Goal: Transaction & Acquisition: Purchase product/service

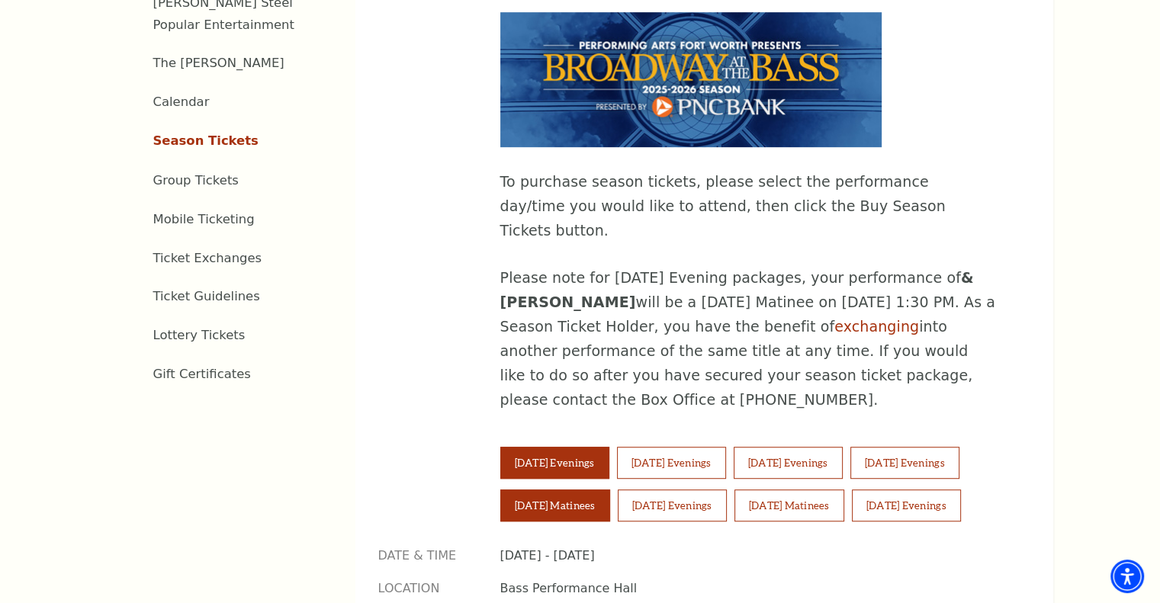
click at [592, 489] on button "[DATE] Matinees" at bounding box center [555, 505] width 110 height 32
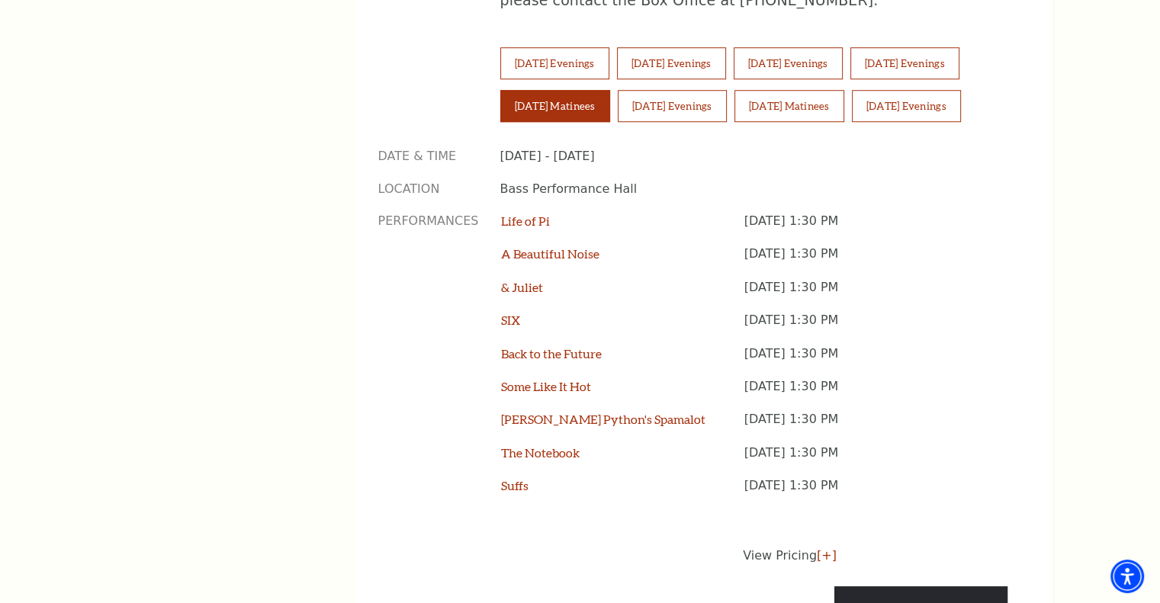
scroll to position [1144, 0]
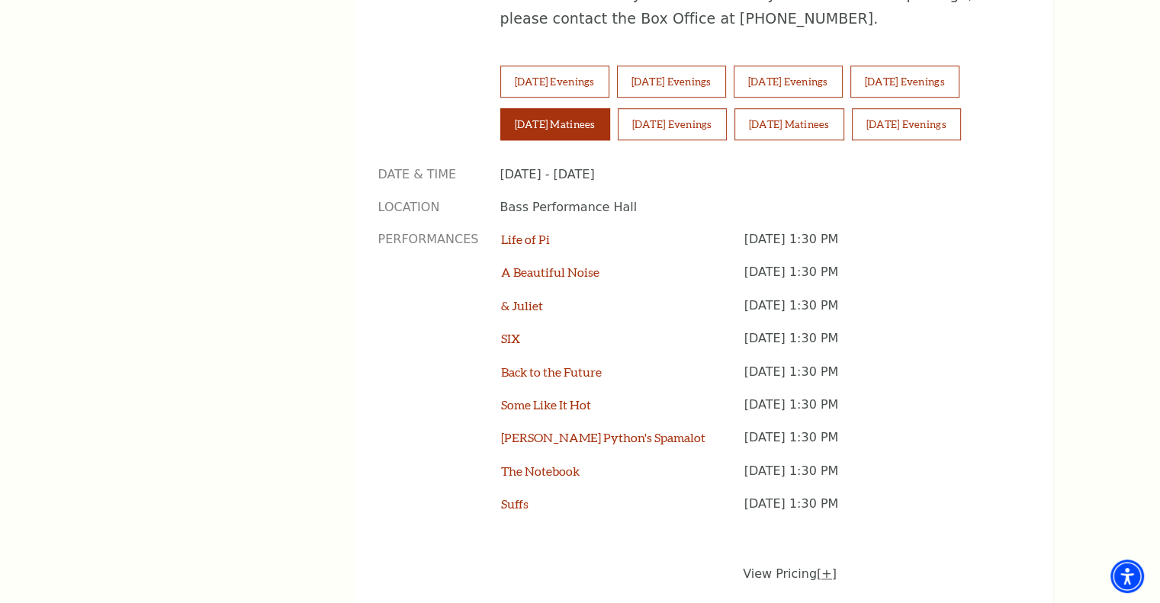
click at [817, 566] on link "[+]" at bounding box center [827, 573] width 20 height 14
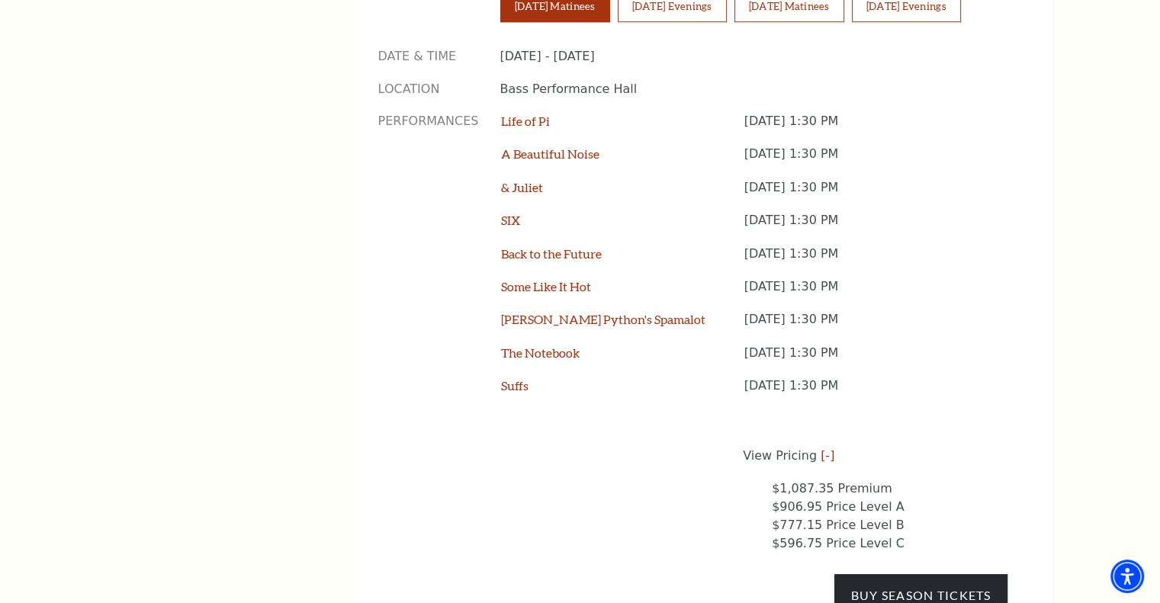
scroll to position [1296, 0]
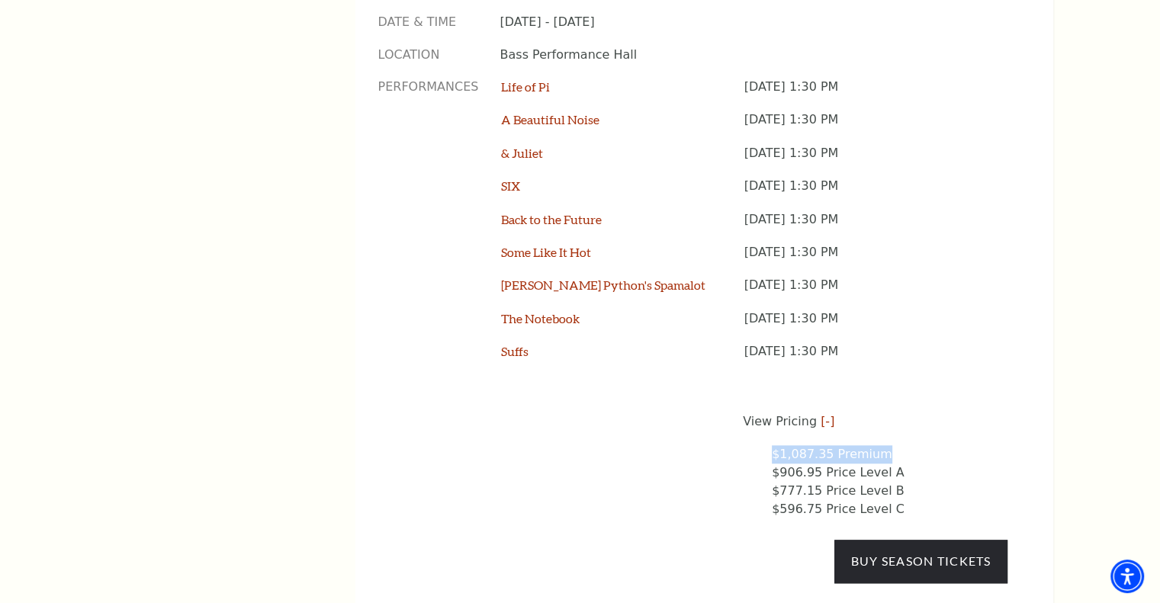
drag, startPoint x: 745, startPoint y: 375, endPoint x: 887, endPoint y: 375, distance: 142.6
click at [887, 445] on ul "$1,087.35 Premium $906.95 Price Level A $777.15 Price Level B $596.75 Price Lev…" at bounding box center [875, 481] width 265 height 73
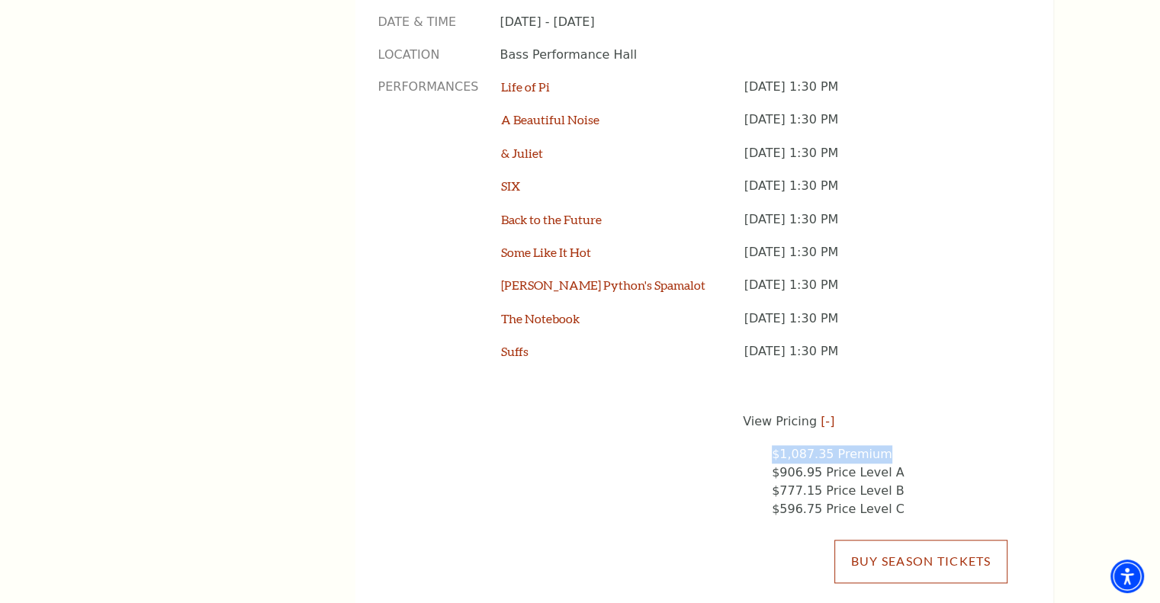
click at [864, 540] on link "Buy Season Tickets" at bounding box center [920, 561] width 172 height 43
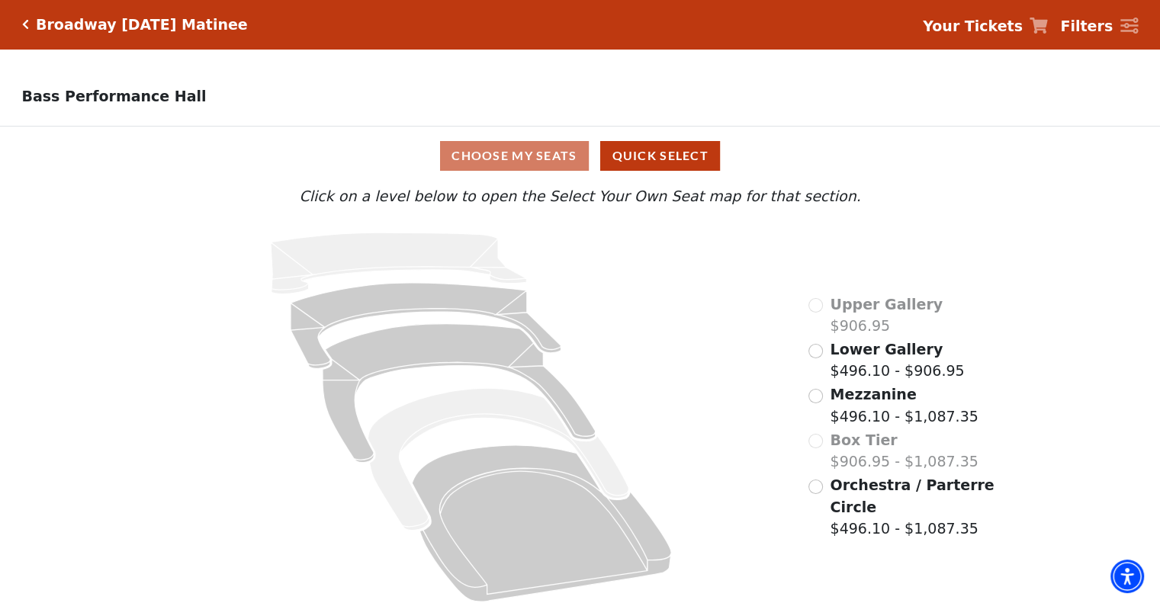
scroll to position [15, 0]
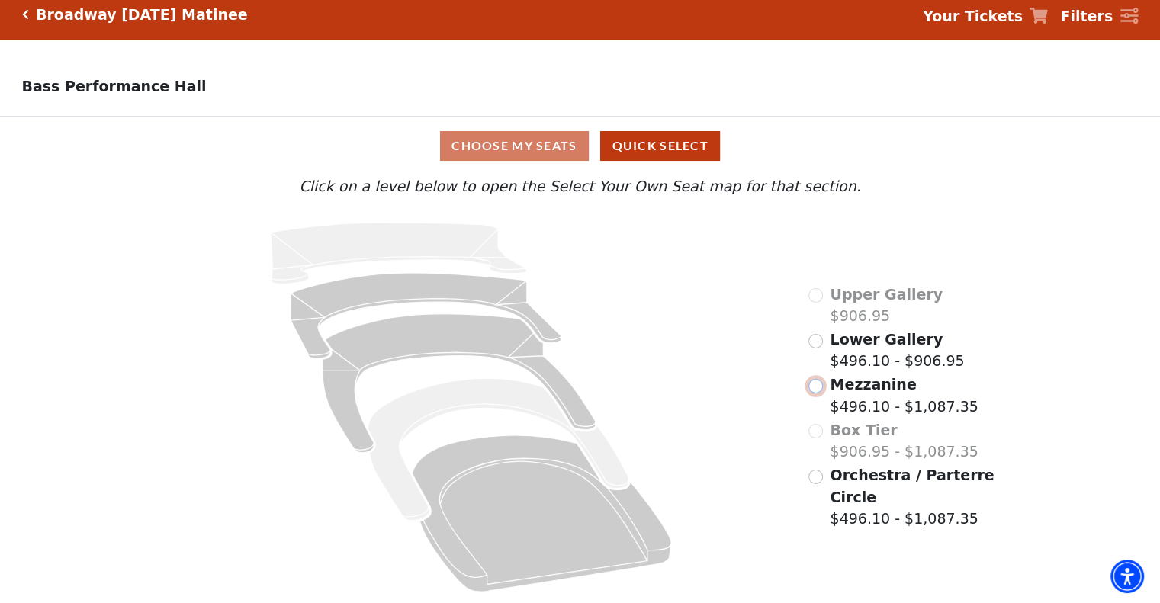
click at [818, 389] on input "Mezzanine$496.10 - $1,087.35\a" at bounding box center [815, 386] width 14 height 14
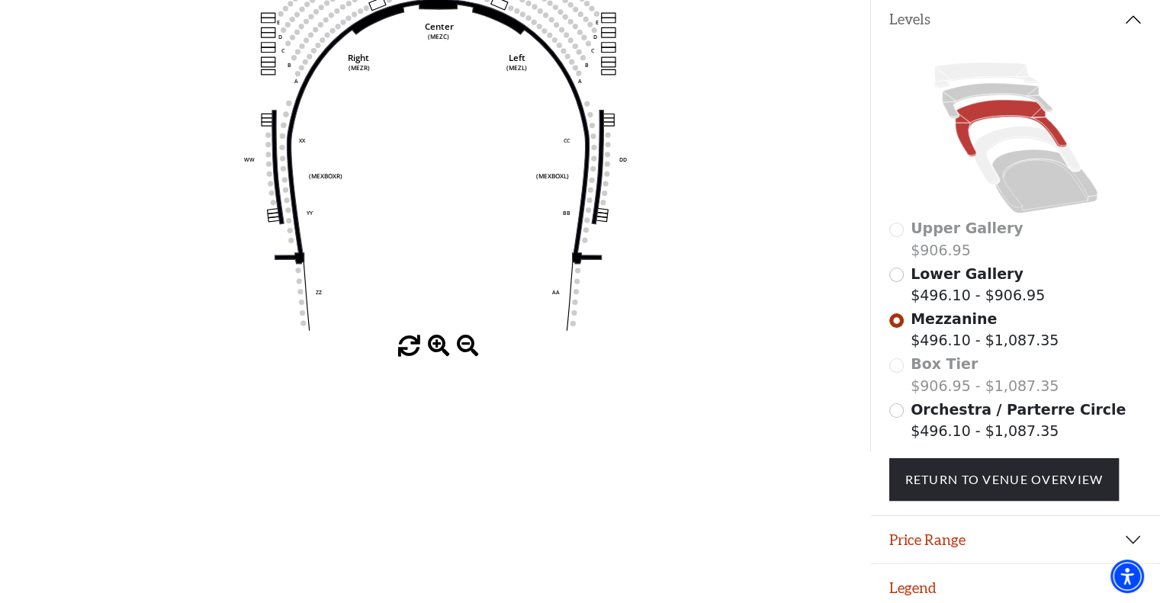
scroll to position [294, 0]
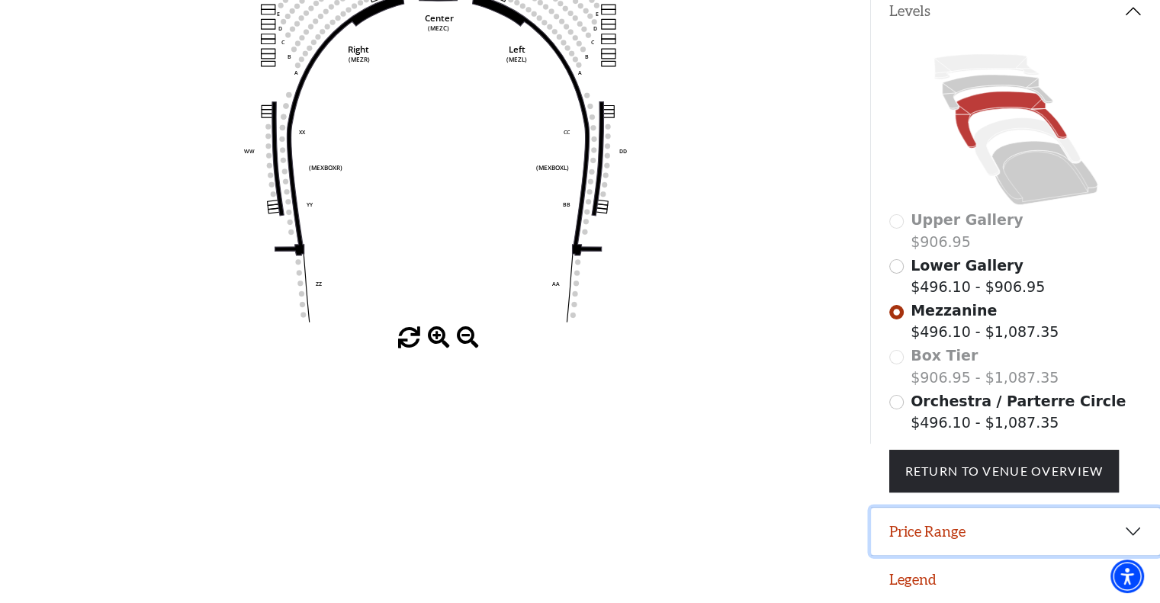
click at [1021, 532] on button "Price Range" at bounding box center [1015, 531] width 289 height 47
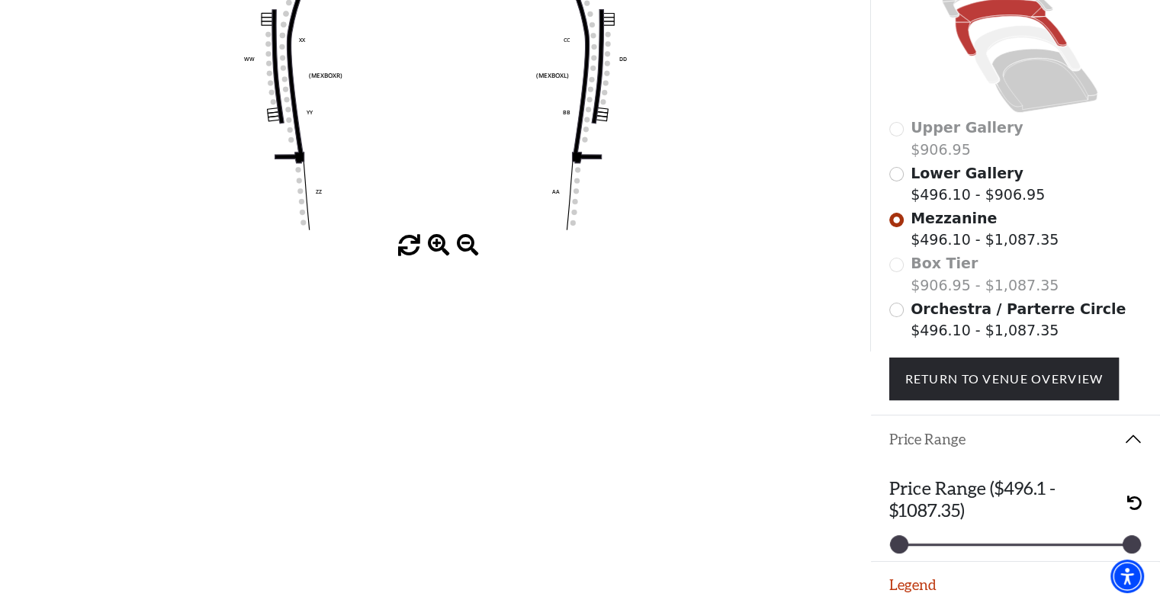
scroll to position [391, 0]
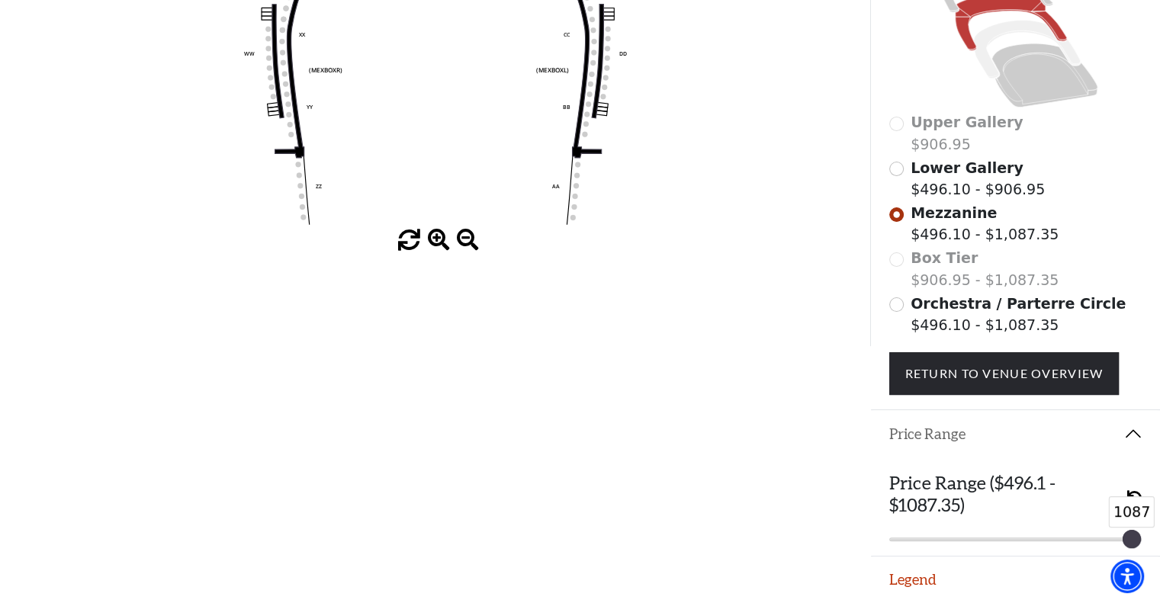
drag, startPoint x: 903, startPoint y: 539, endPoint x: 1141, endPoint y: 538, distance: 237.1
click at [1141, 538] on div "1087 1087" at bounding box center [1015, 539] width 274 height 4
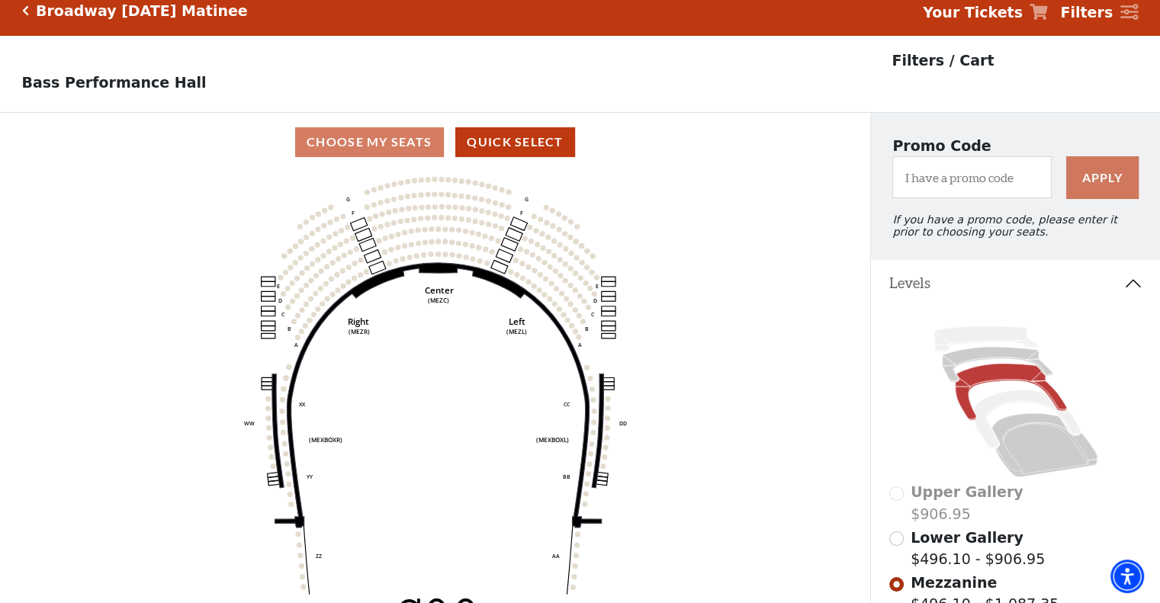
scroll to position [10, 0]
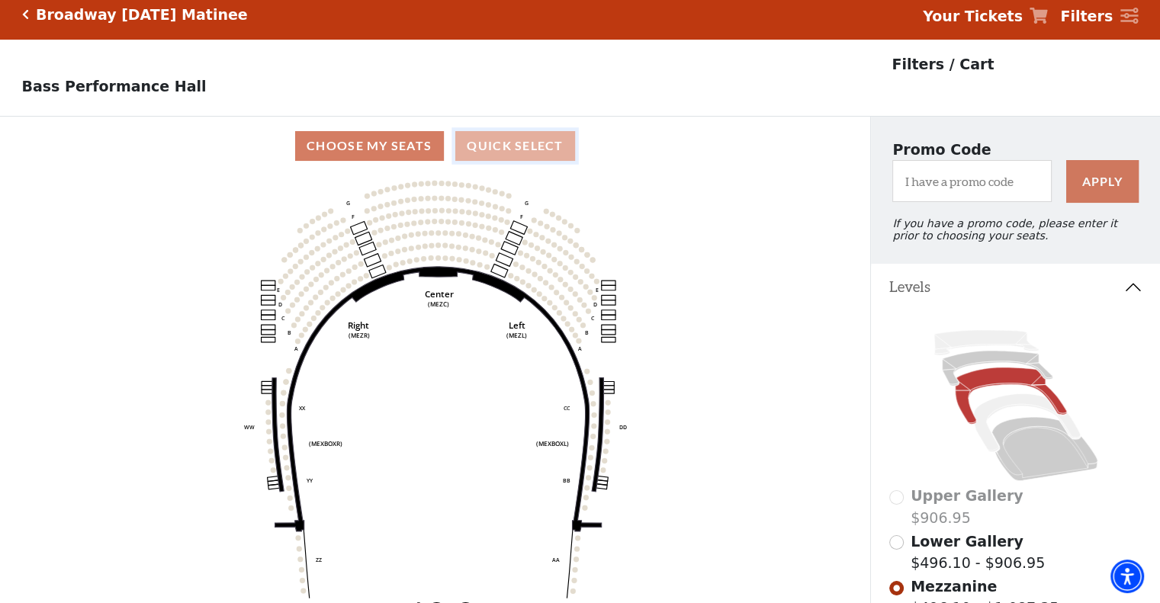
click at [509, 152] on button "Quick Select" at bounding box center [515, 146] width 120 height 30
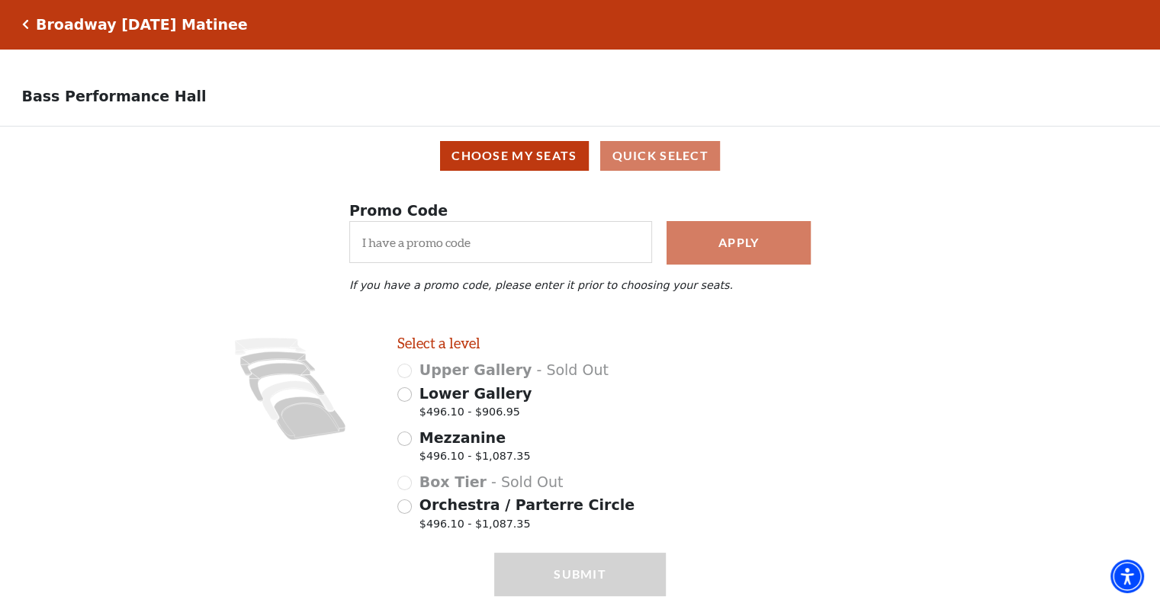
scroll to position [58, 0]
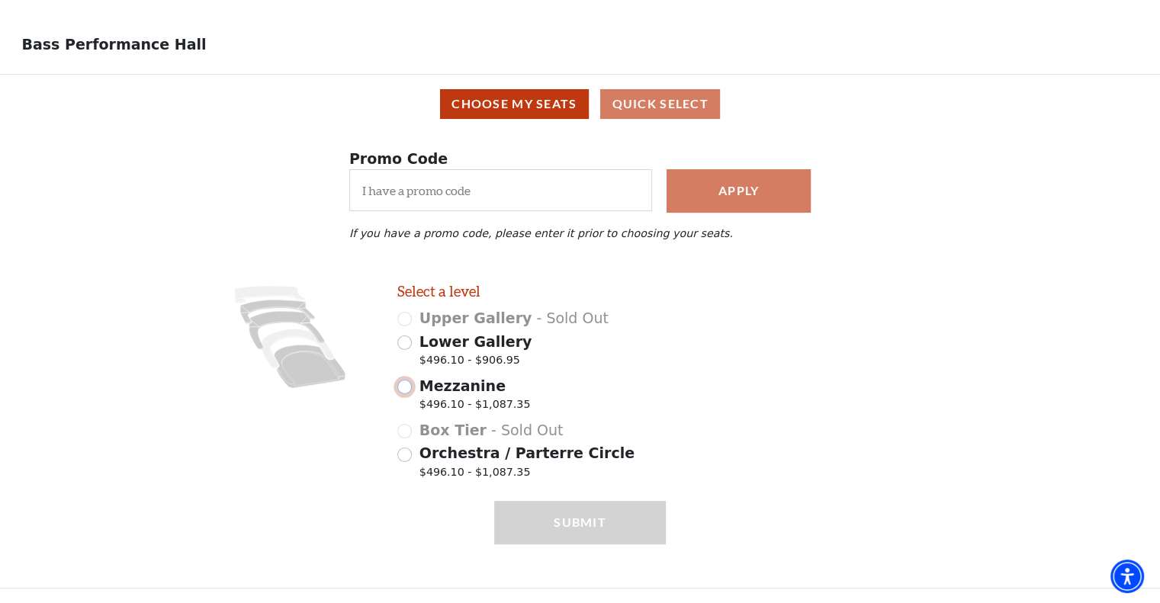
click at [407, 390] on input "Mezzanine $496.10 - $1,087.35" at bounding box center [404, 387] width 14 height 14
radio input "true"
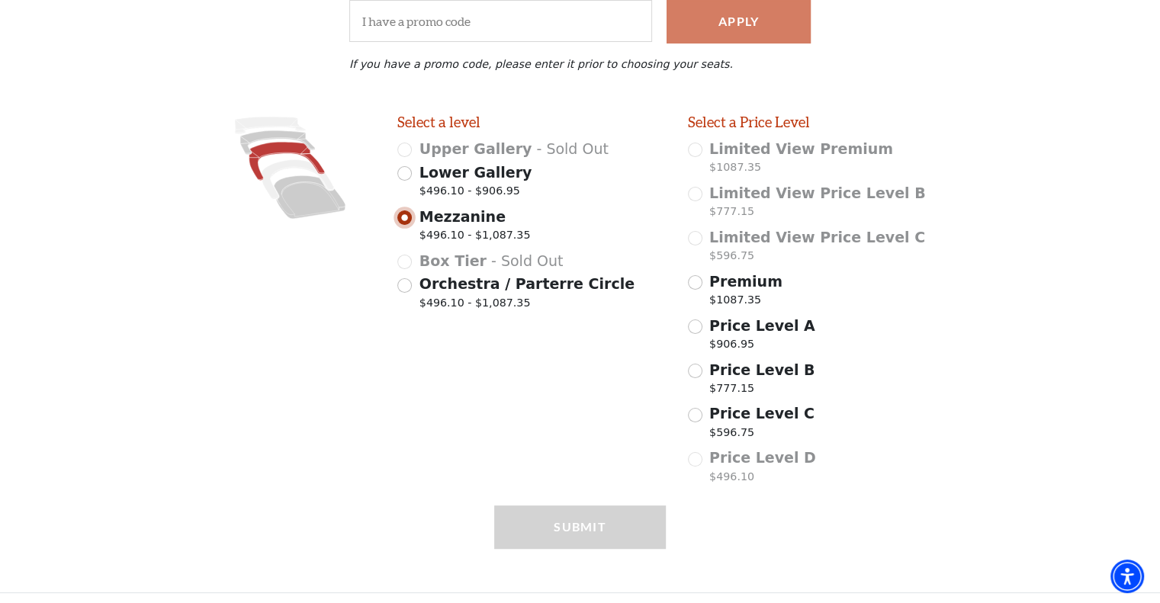
scroll to position [232, 0]
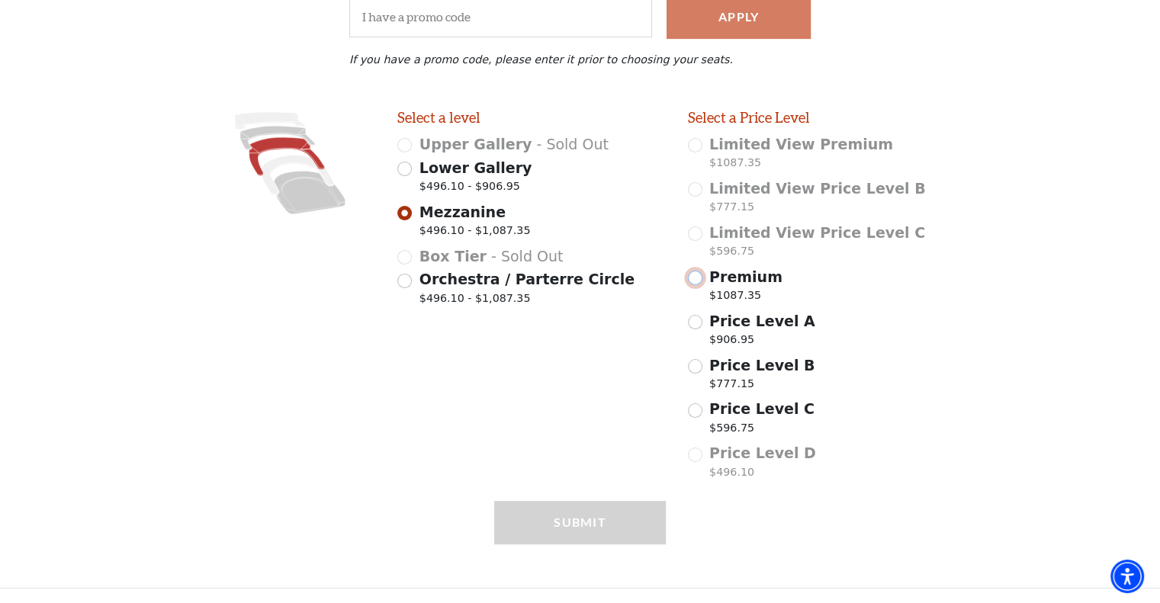
click at [694, 280] on input "Premium $1087.35" at bounding box center [695, 278] width 14 height 14
radio input "true"
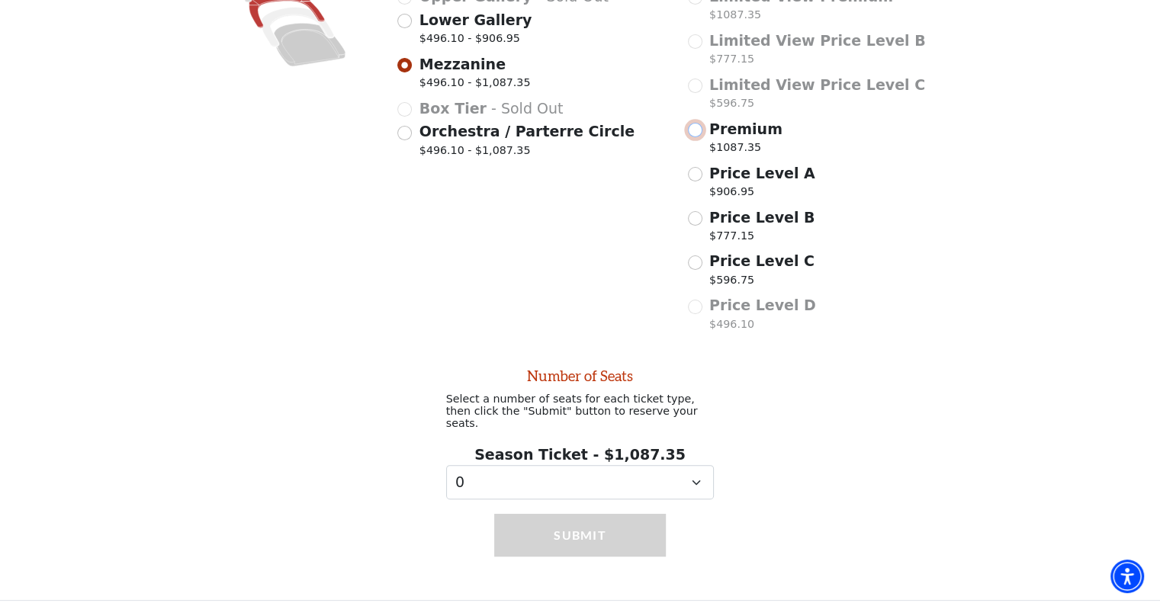
scroll to position [383, 0]
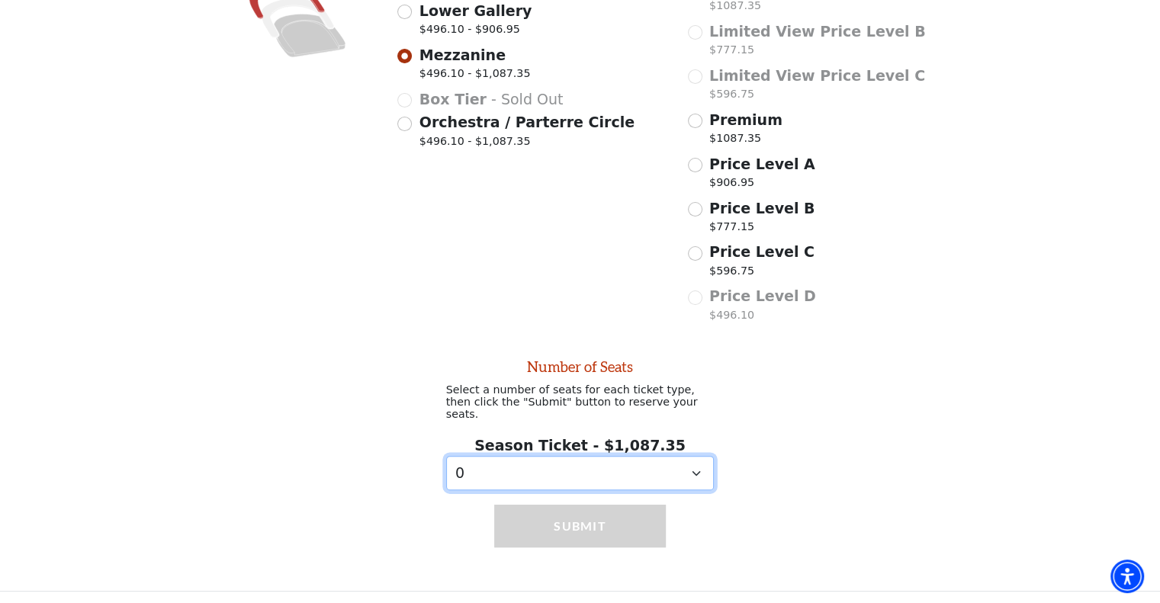
click at [614, 465] on select "0 1 2 3 4 5 6 7 8 9" at bounding box center [580, 473] width 268 height 34
select select "2"
click at [446, 456] on select "0 1 2 3 4 5 6 7 8 9" at bounding box center [580, 473] width 268 height 34
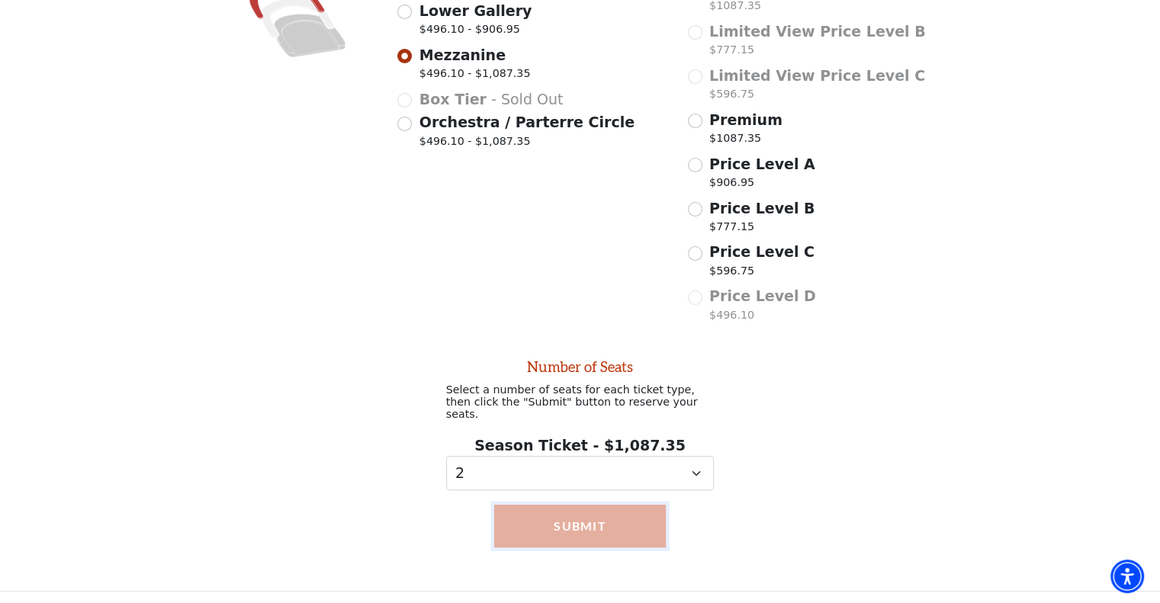
click at [577, 510] on button "Submit" at bounding box center [580, 526] width 172 height 43
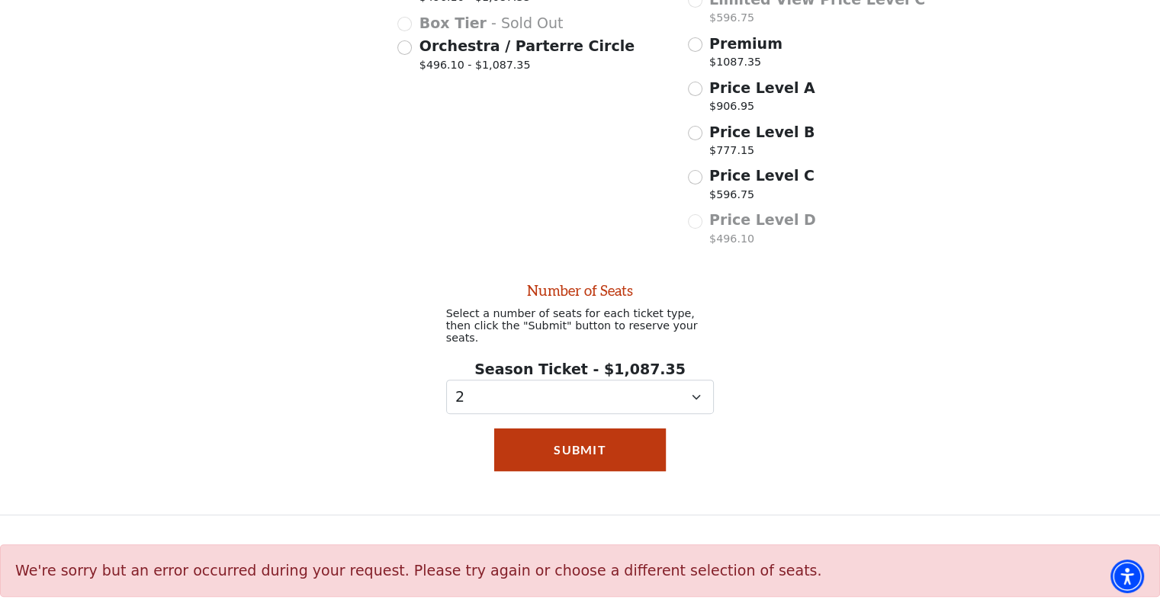
scroll to position [464, 0]
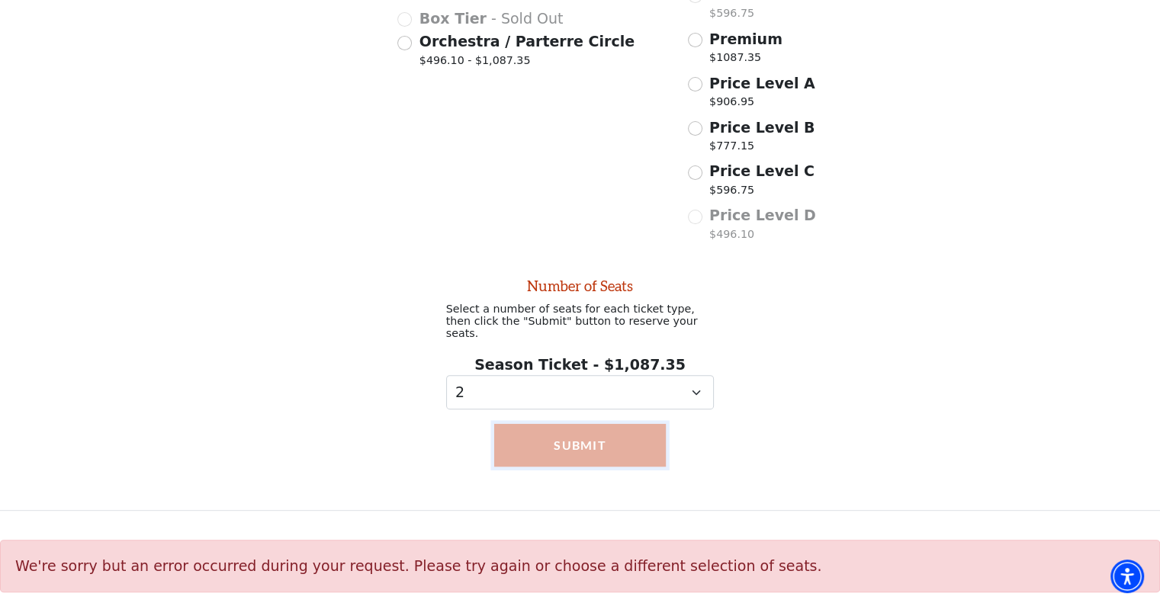
click at [565, 424] on button "Submit" at bounding box center [580, 445] width 172 height 43
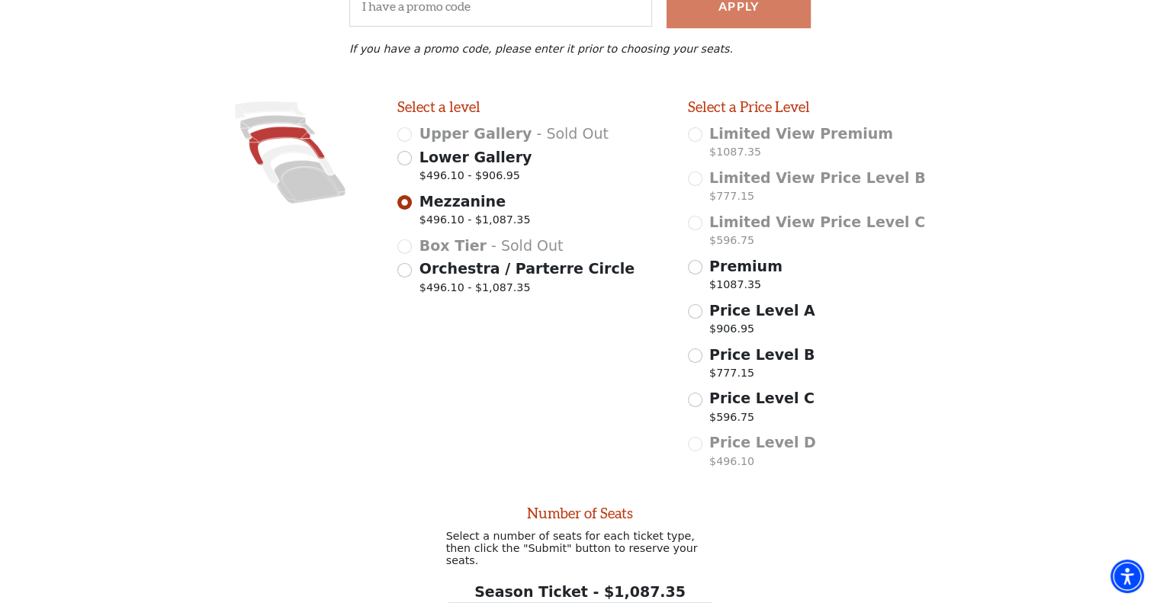
scroll to position [235, 0]
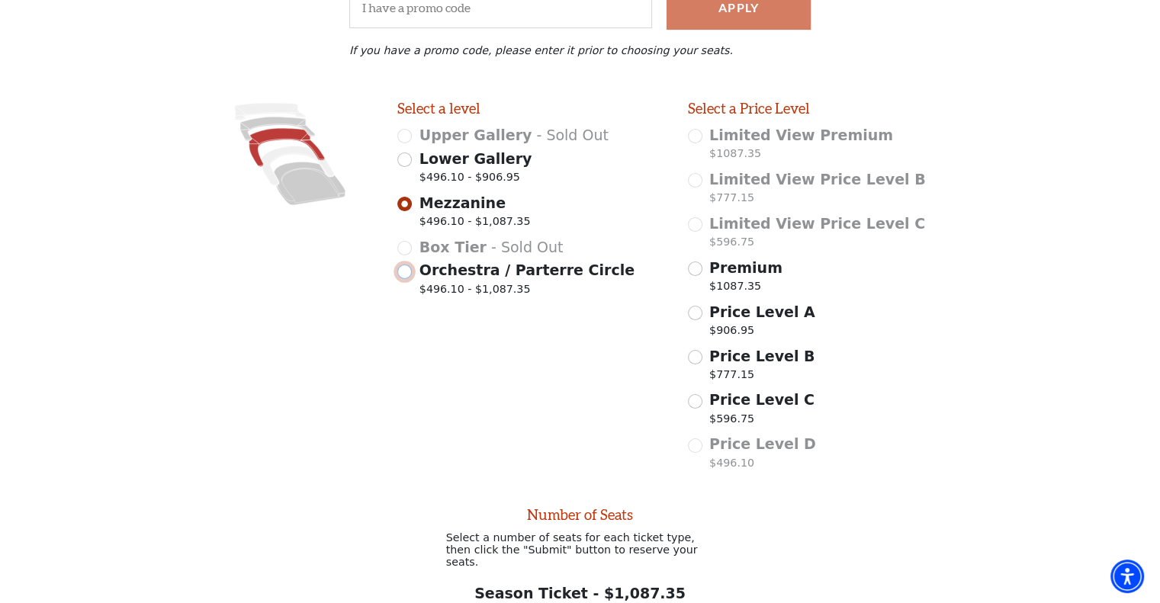
click at [408, 278] on input "Orchestra / Parterre Circle $496.10 - $1,087.35" at bounding box center [404, 272] width 14 height 14
radio input "true"
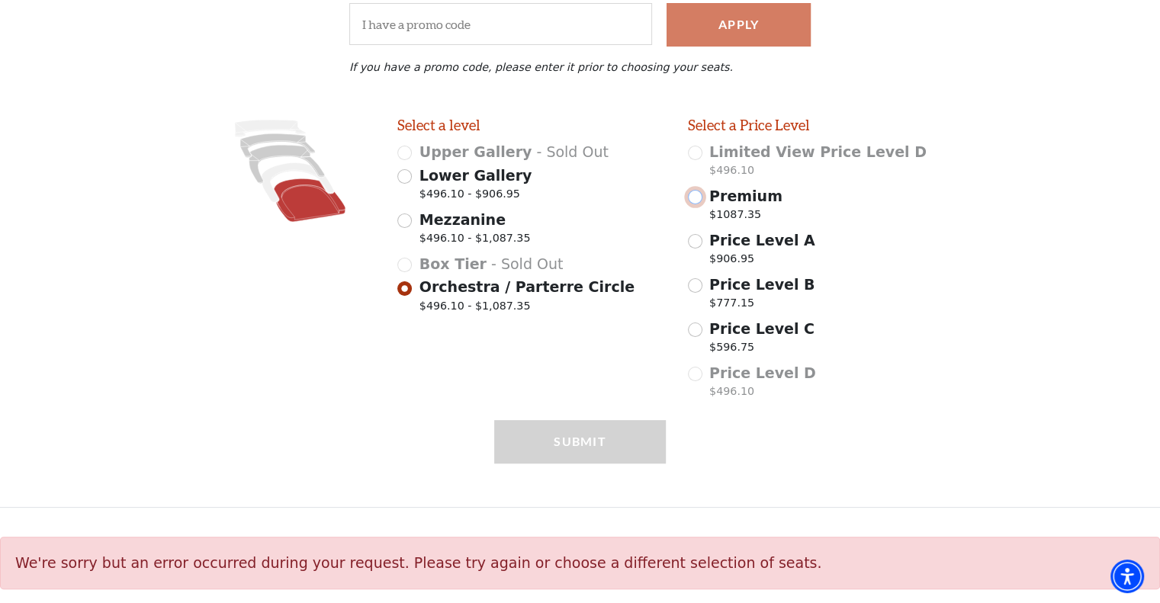
click at [698, 201] on input "Premium $1087.35" at bounding box center [695, 197] width 14 height 14
radio input "true"
select select "2"
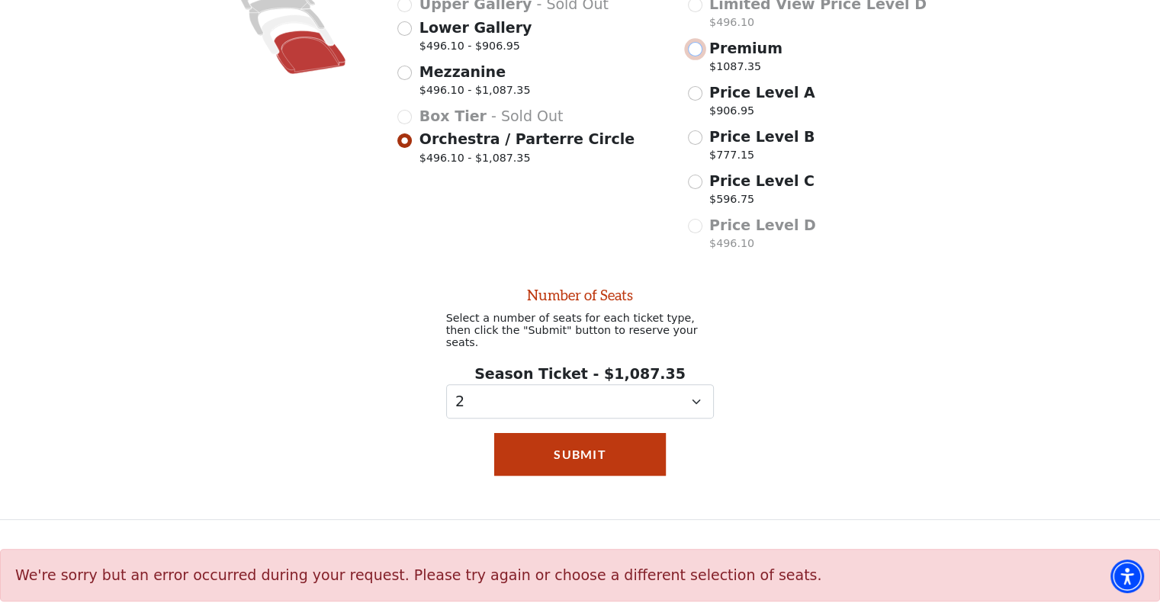
scroll to position [375, 0]
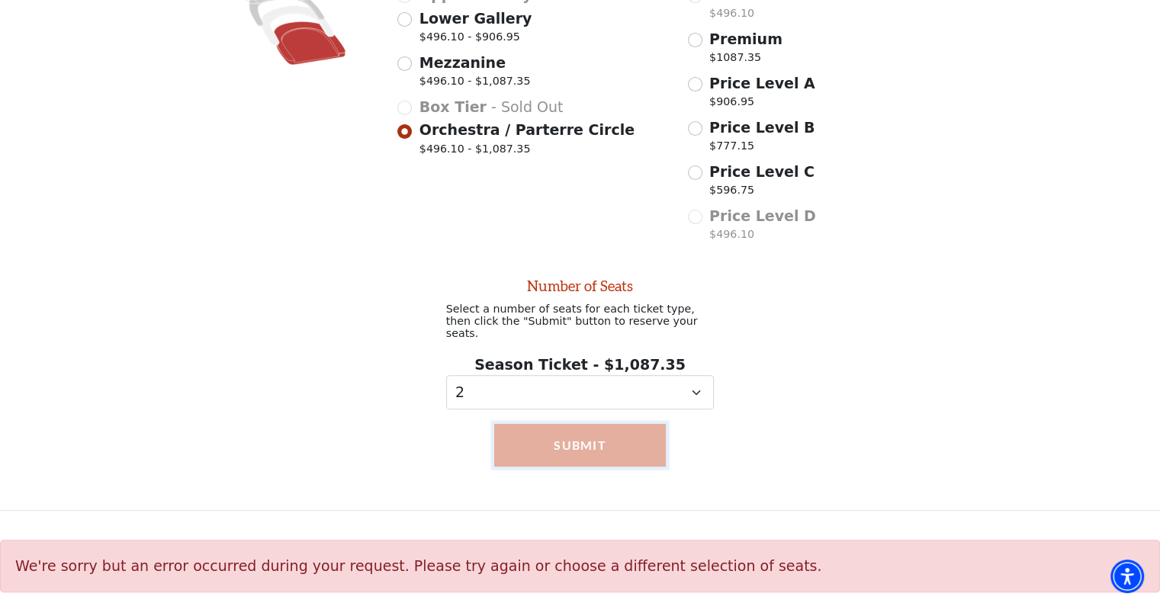
click at [585, 445] on button "Submit" at bounding box center [580, 445] width 172 height 43
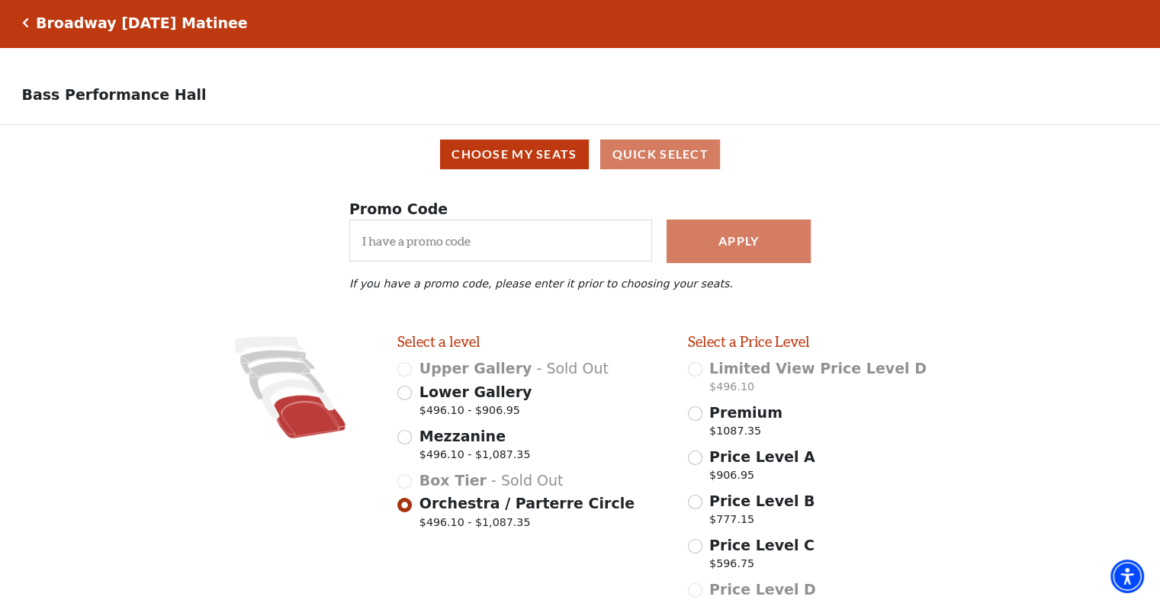
scroll to position [0, 0]
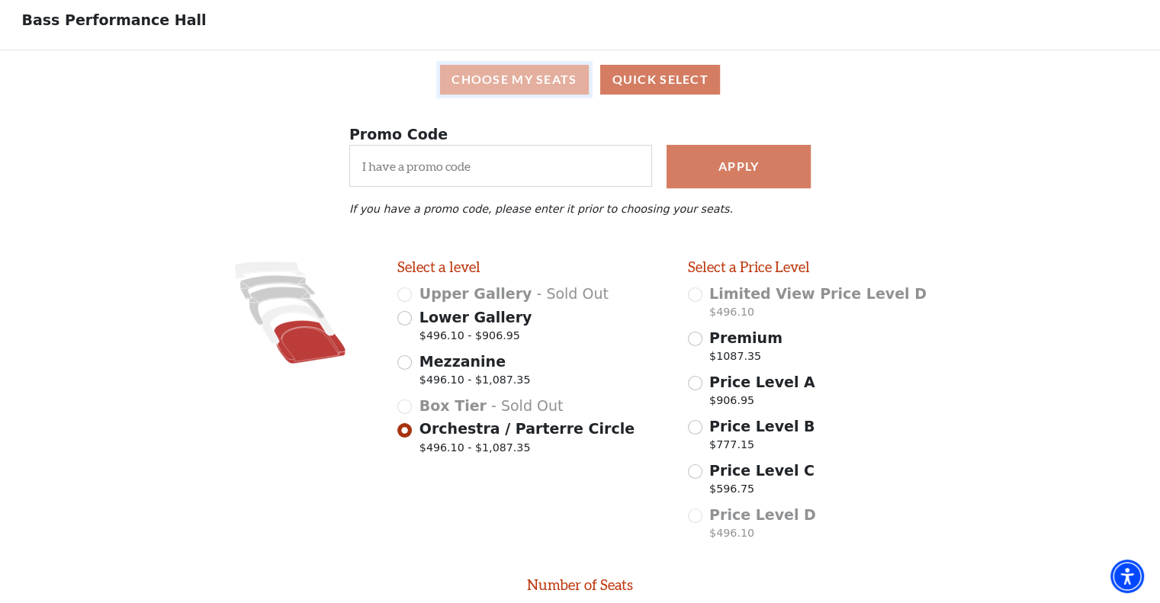
click at [497, 85] on button "Choose My Seats" at bounding box center [514, 80] width 149 height 30
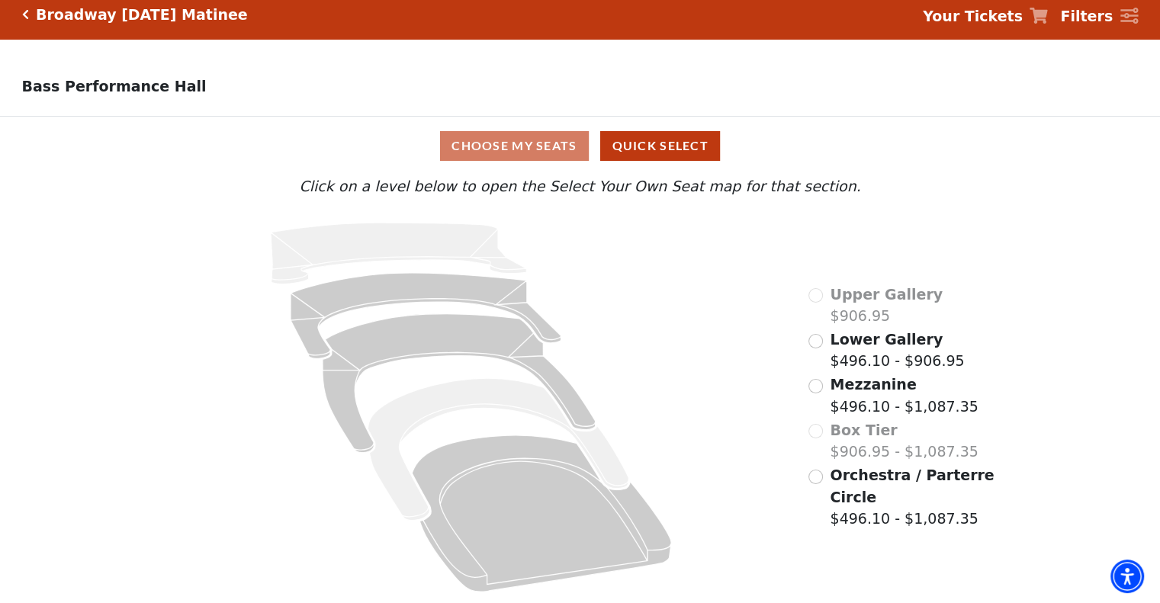
scroll to position [15, 0]
drag, startPoint x: 717, startPoint y: 445, endPoint x: 637, endPoint y: 332, distance: 139.0
click at [637, 332] on icon at bounding box center [471, 407] width 631 height 392
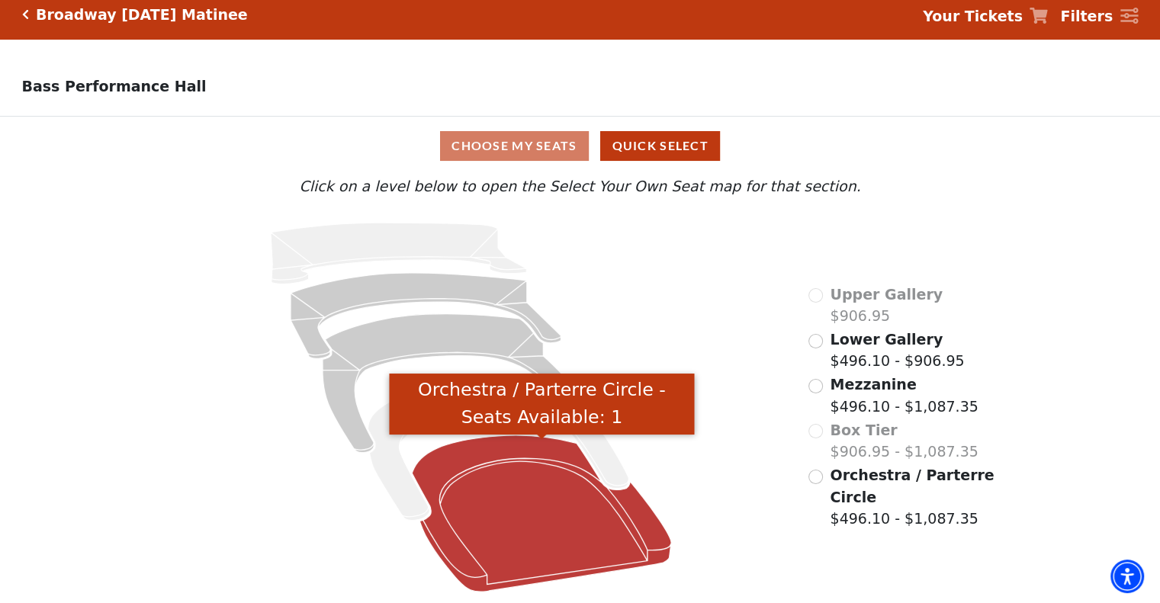
click at [493, 504] on icon "Orchestra / Parterre Circle - Seats Available: 1" at bounding box center [541, 513] width 259 height 156
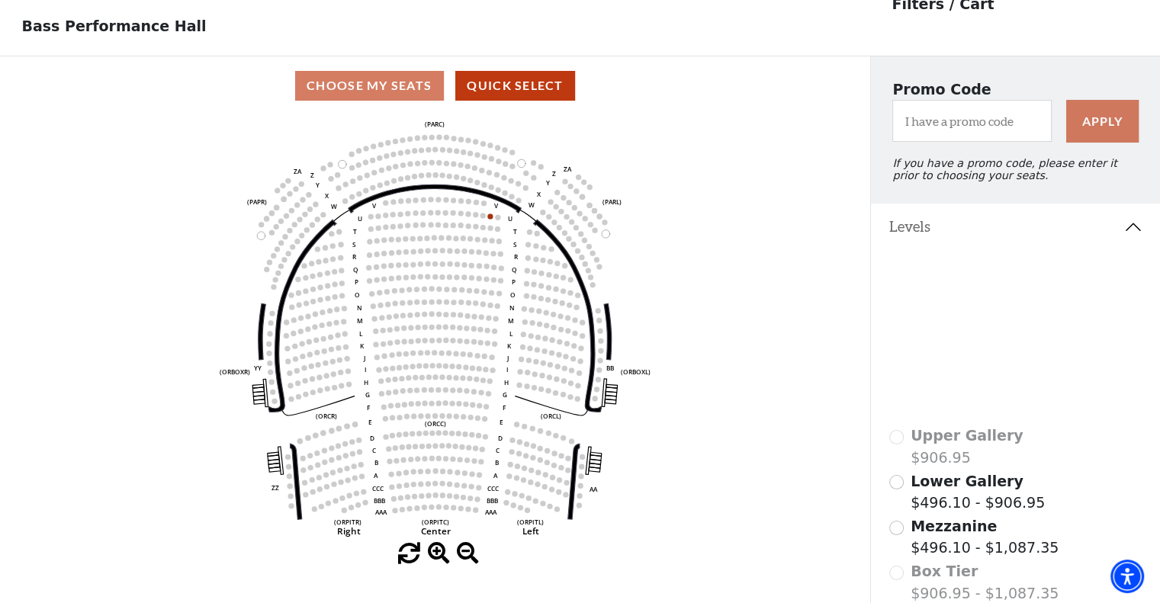
scroll to position [70, 0]
